Goal: Check status

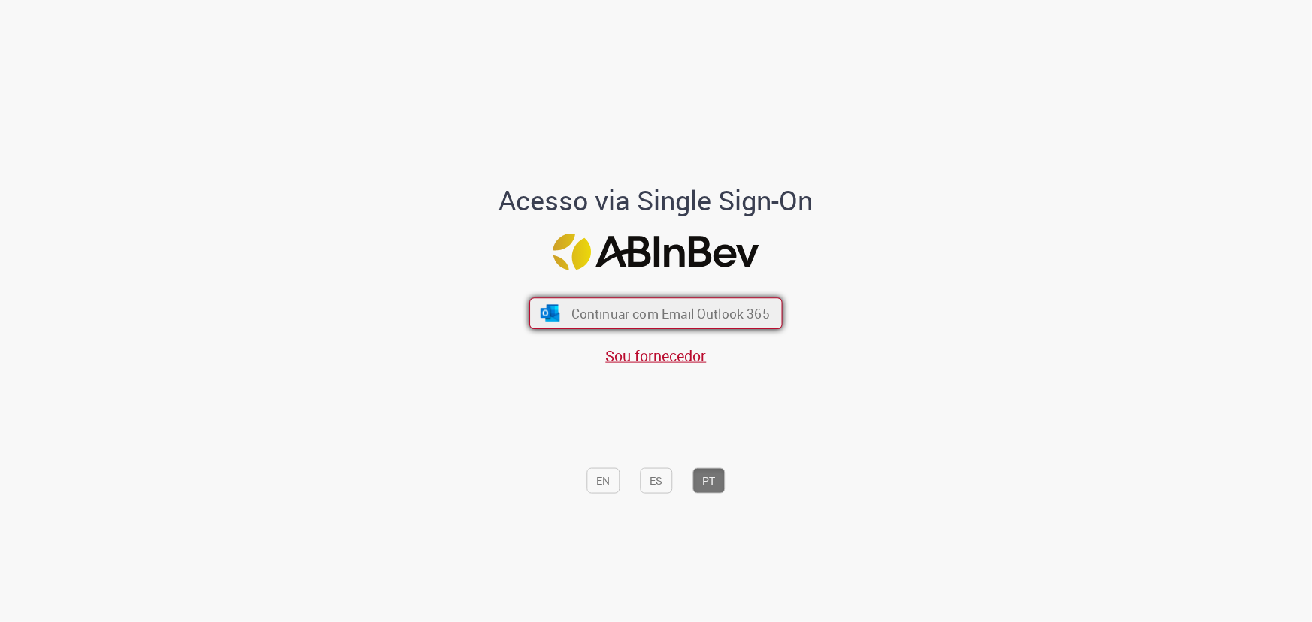
click at [655, 316] on span "Continuar com Email Outlook 365" at bounding box center [670, 313] width 198 height 17
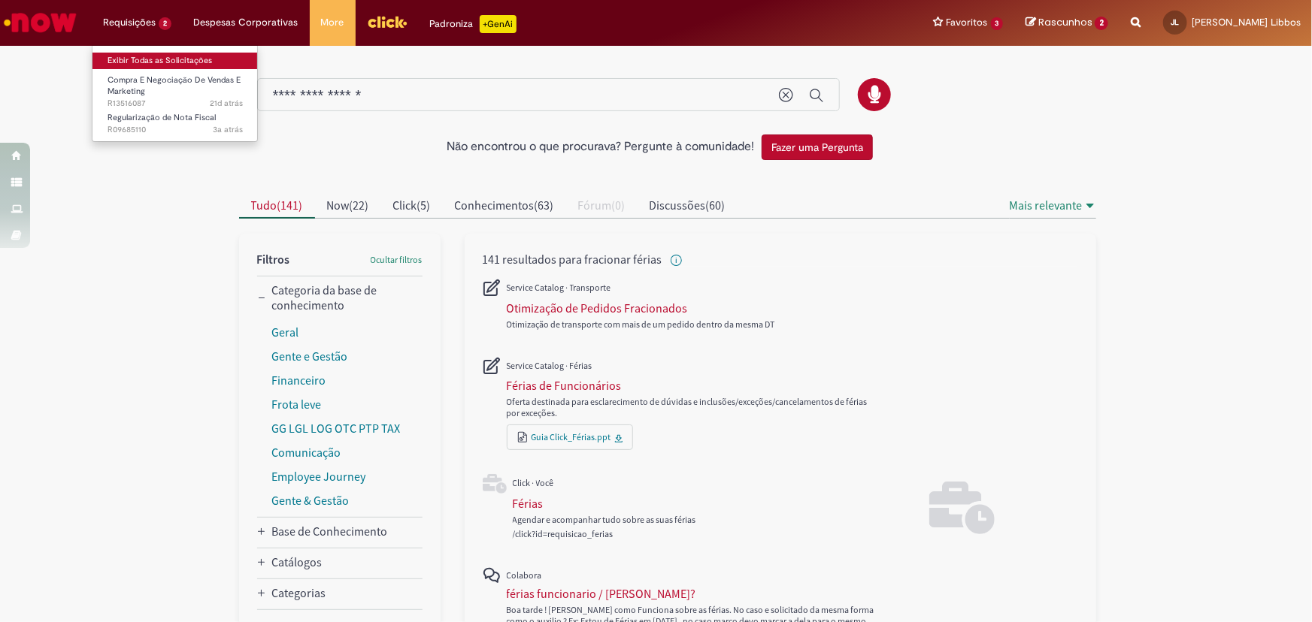
click at [147, 58] on link "Exibir Todas as Solicitações" at bounding box center [174, 61] width 165 height 17
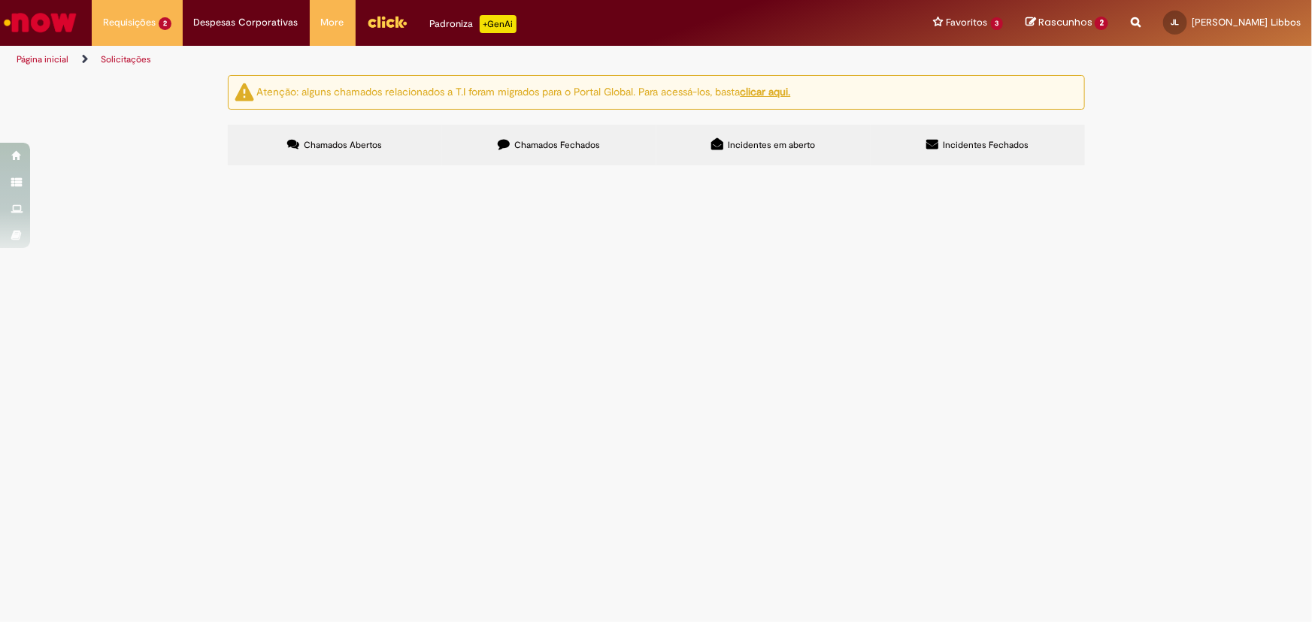
click at [545, 150] on span "Chamados Fechados" at bounding box center [557, 145] width 86 height 12
click at [0, 0] on span "Compra E Negociação De Vendas E Marketing" at bounding box center [0, 0] width 0 height 0
click at [562, 130] on label "Chamados Fechados" at bounding box center [549, 145] width 214 height 41
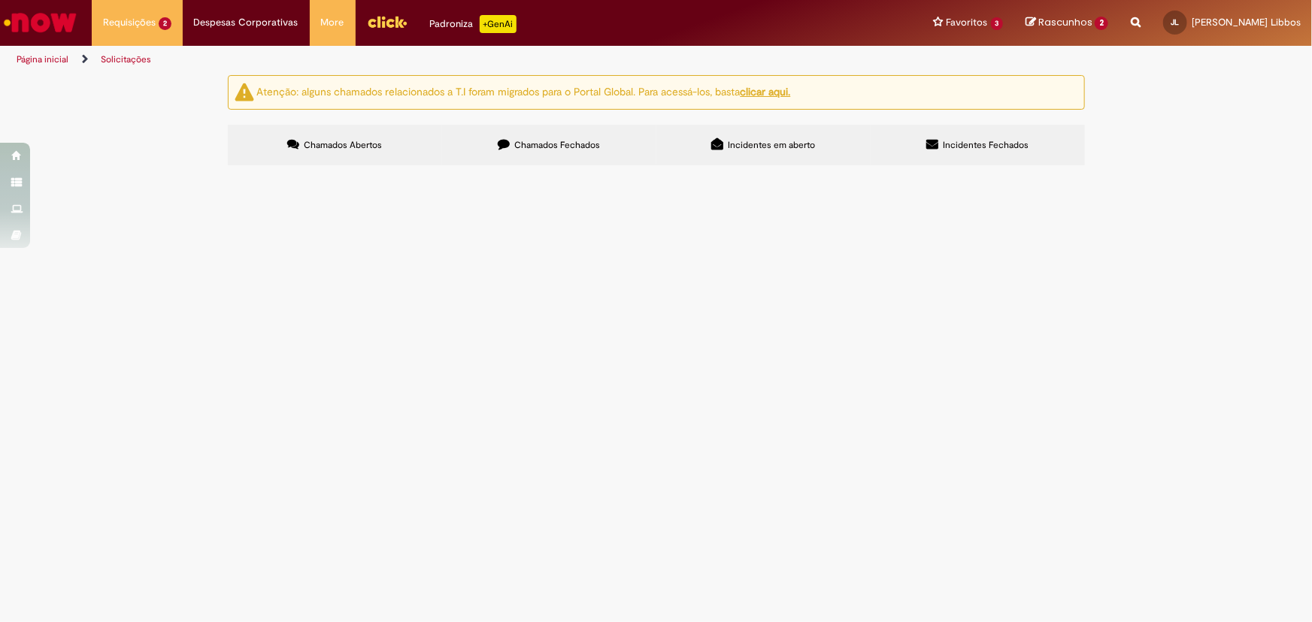
click at [0, 0] on td "Estudo exploratório de conceitos e territórios de marca para direcionar estraté…" at bounding box center [0, 0] width 0 height 0
click at [0, 0] on span "Estudo exploratório de conceitos e territórios de marca para direcionar estraté…" at bounding box center [0, 0] width 0 height 0
click at [0, 0] on span "Sistema VMV - Criação de DG (até 5 linhas)" at bounding box center [0, 0] width 0 height 0
click at [0, 0] on img at bounding box center [0, 0] width 0 height 0
click at [0, 0] on span "Estudo exploratório de conceitos e territórios de marca para direcionar estraté…" at bounding box center [0, 0] width 0 height 0
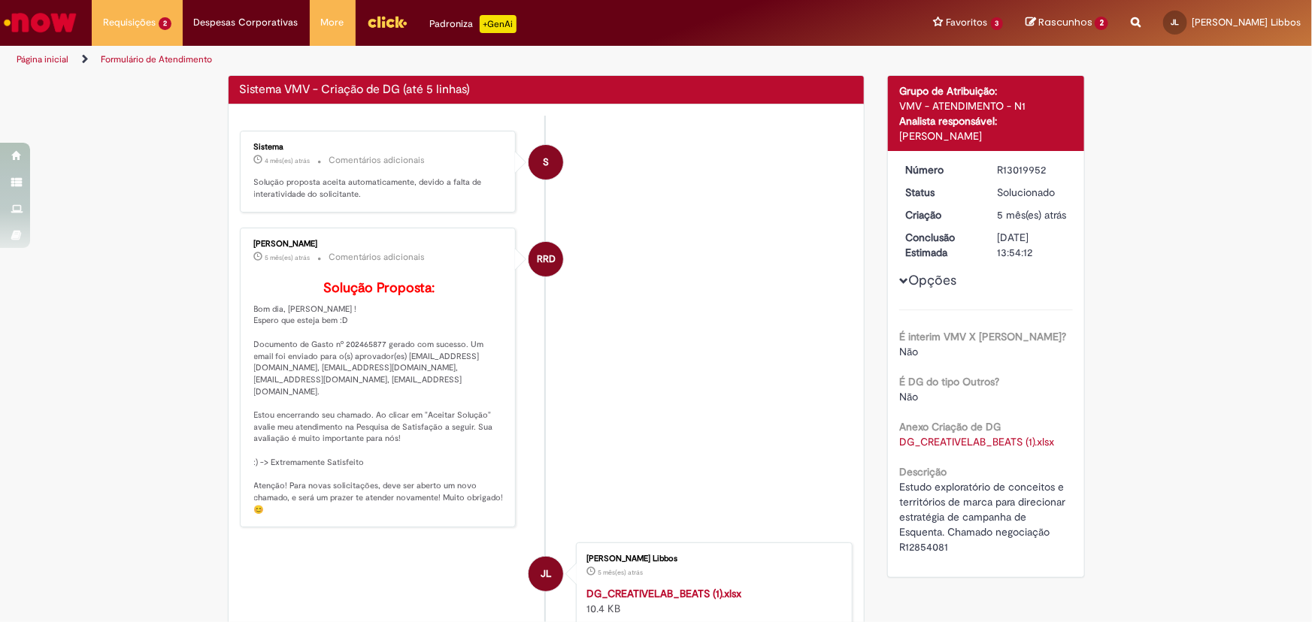
click at [651, 334] on li "RRD [PERSON_NAME] 5 mês(es) atrás 5 meses atrás Comentários adicionais Solução …" at bounding box center [546, 378] width 613 height 301
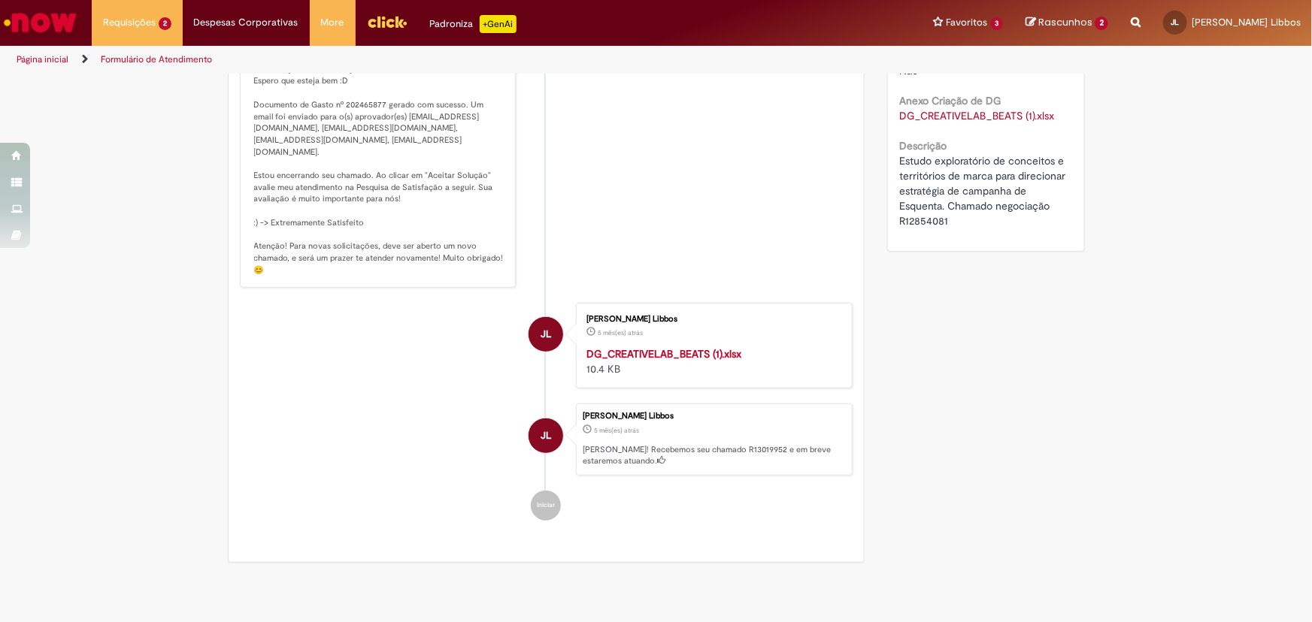
scroll to position [368, 0]
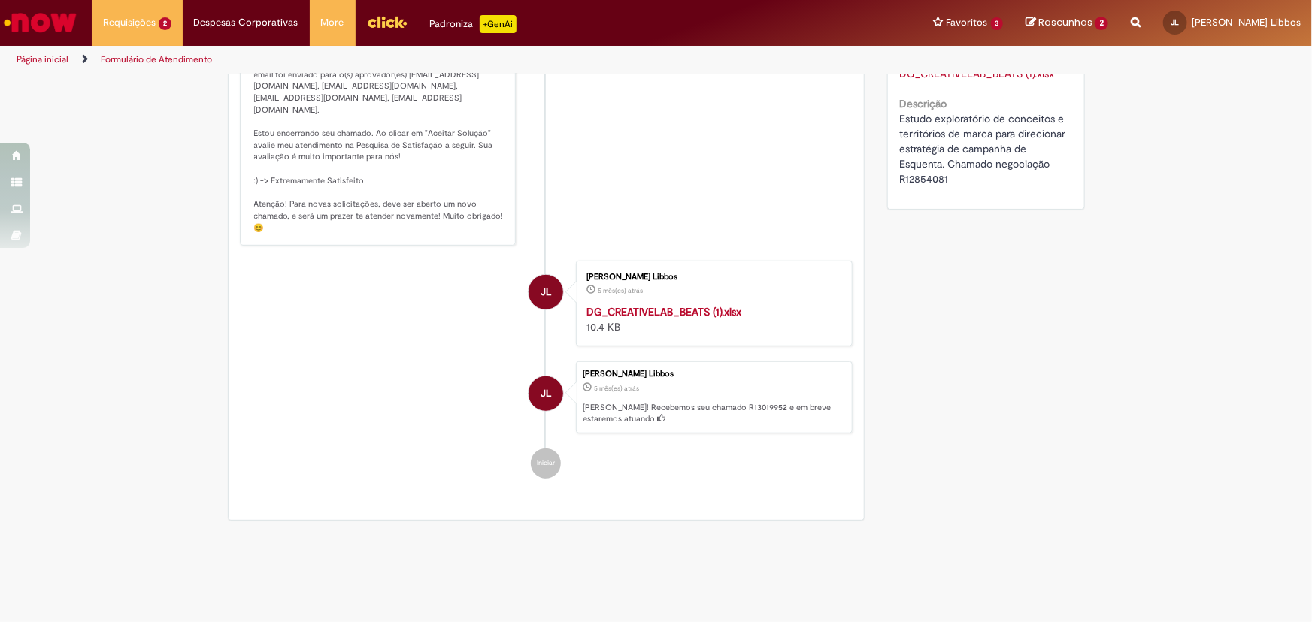
click at [684, 319] on strong "DG_CREATIVELAB_BEATS (1).xlsx" at bounding box center [663, 312] width 155 height 14
click at [1008, 286] on div "Verificar Código de Barras Aguardando Aprovação Aguardando atendimento Em andam…" at bounding box center [655, 118] width 879 height 822
